Goal: Browse casually

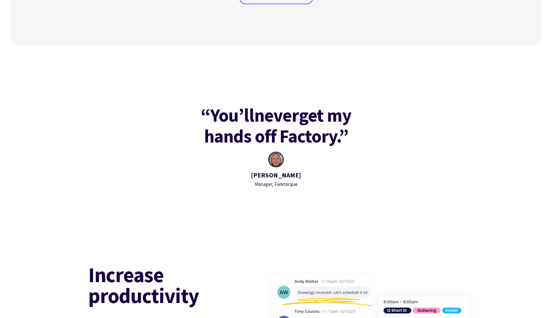
scroll to position [778, 0]
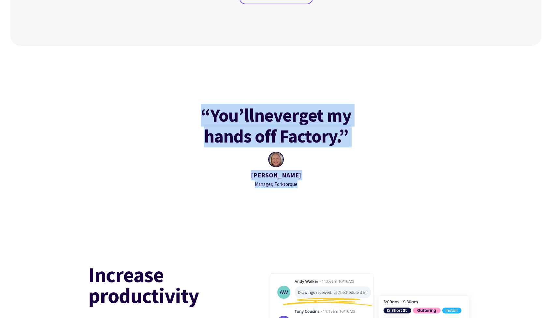
drag, startPoint x: 198, startPoint y: 111, endPoint x: 306, endPoint y: 190, distance: 134.0
click at [306, 190] on div "“You’ll never get my hands off Factory.” [PERSON_NAME] Manager, Forktorque" at bounding box center [275, 146] width 203 height 96
drag, startPoint x: 310, startPoint y: 185, endPoint x: 176, endPoint y: 105, distance: 155.7
click at [176, 105] on div "“You’ll never get my hands off Factory.” Deb Rose Manager, Forktorque" at bounding box center [275, 146] width 203 height 96
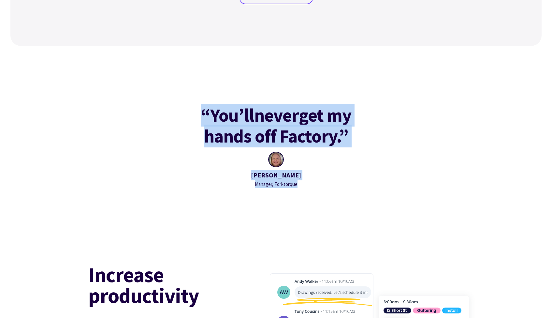
click at [176, 105] on div "“You’ll never get my hands off Factory.” Deb Rose Manager, Forktorque" at bounding box center [275, 146] width 203 height 96
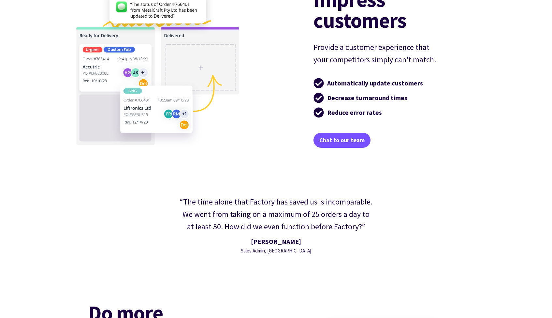
scroll to position [1340, 0]
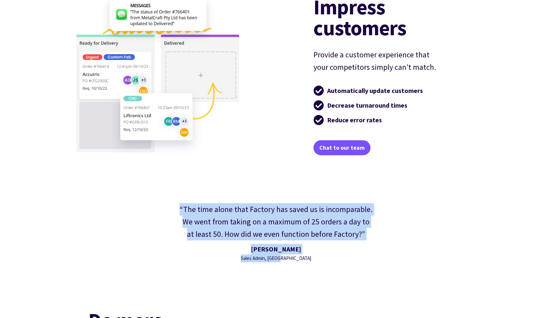
drag, startPoint x: 180, startPoint y: 207, endPoint x: 300, endPoint y: 256, distance: 129.3
click at [300, 256] on div "“The time alone that Factory has saved us is incomparable. We went from taking …" at bounding box center [275, 233] width 207 height 72
click at [300, 256] on div "Kendall Staat Sales Admin, Vilno" at bounding box center [276, 253] width 194 height 18
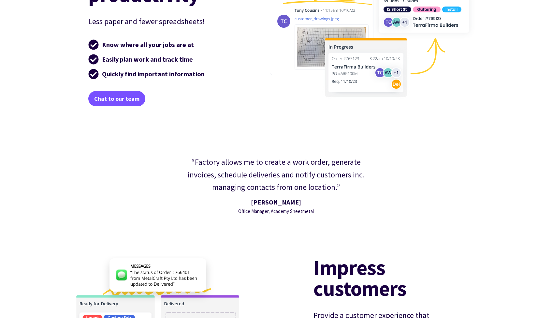
click at [50, 183] on div "“Factory allows me to create a work order, generate invoices, schedule deliveri…" at bounding box center [275, 185] width 531 height 72
